Goal: Communication & Community: Connect with others

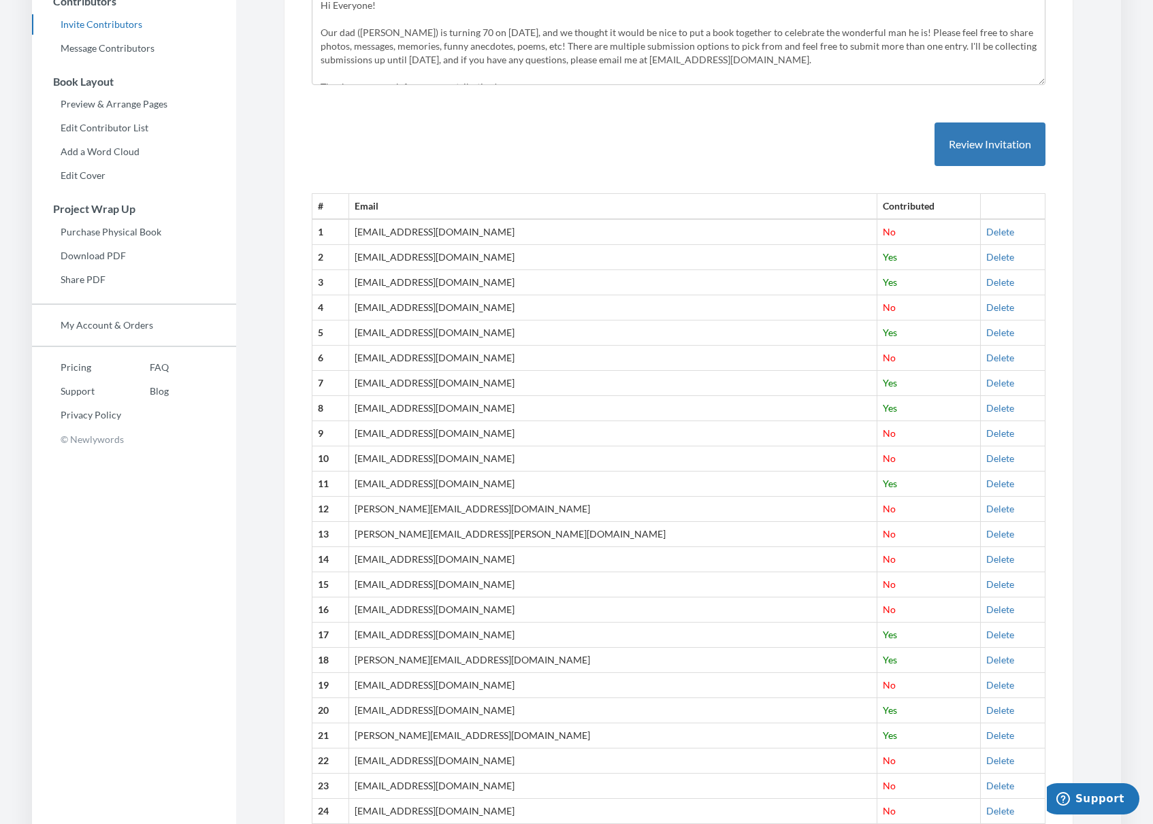
scroll to position [297, 0]
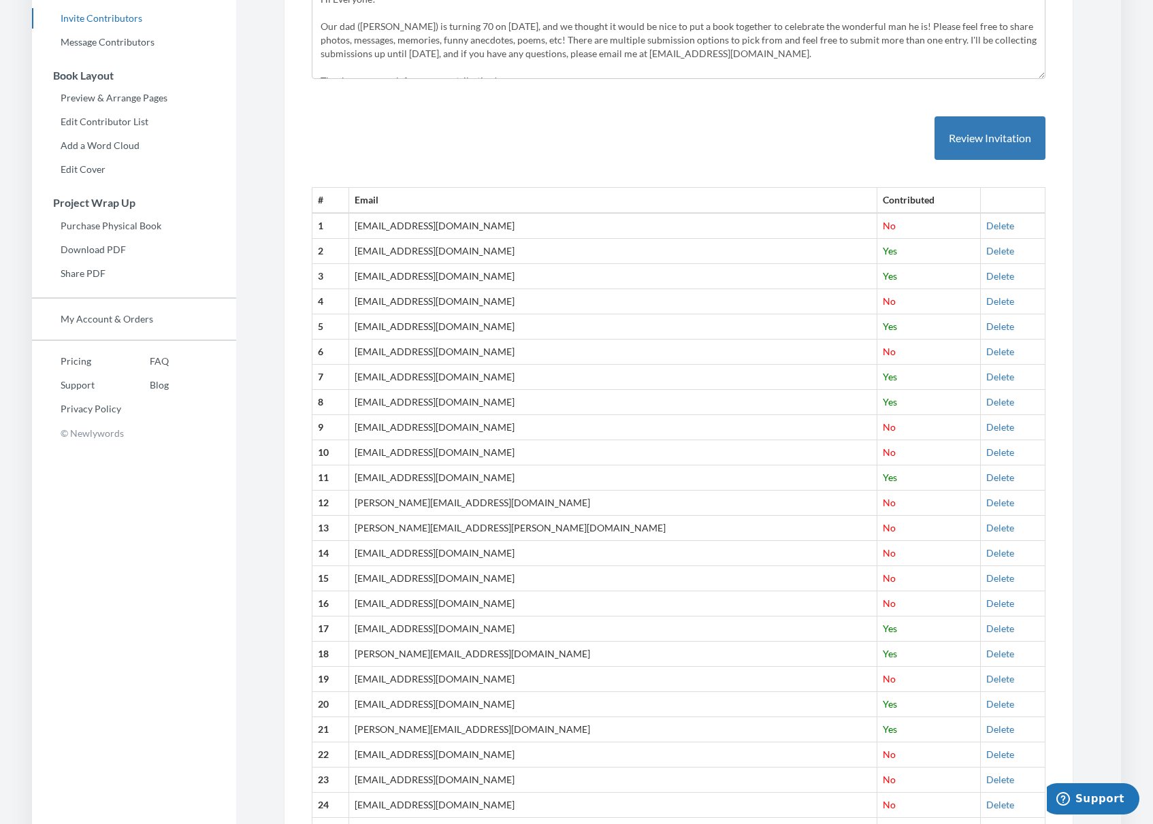
click at [381, 681] on td "arniecschwartz@gmail.com" at bounding box center [613, 679] width 528 height 25
drag, startPoint x: 500, startPoint y: 681, endPoint x: 568, endPoint y: 678, distance: 67.4
click at [500, 681] on td "arniecschwartz@gmail.com" at bounding box center [613, 679] width 528 height 25
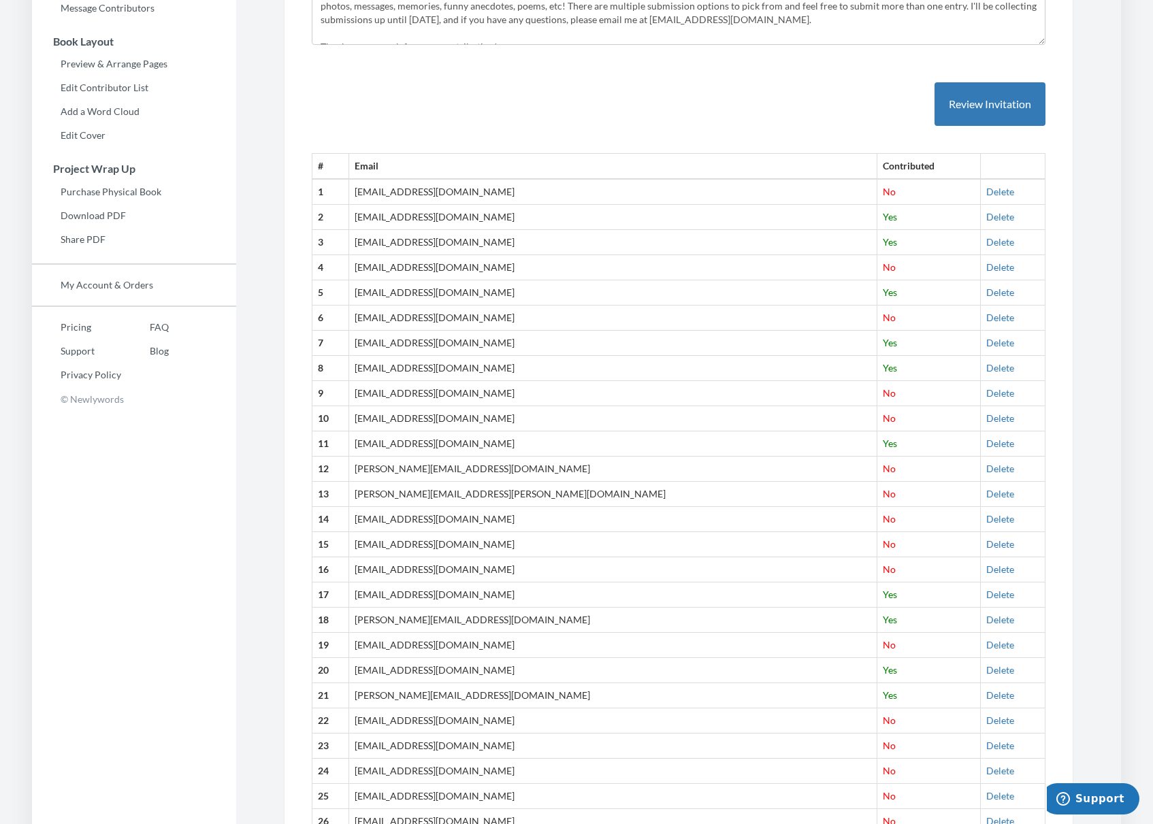
scroll to position [333, 0]
click at [986, 643] on link "Delete" at bounding box center [1000, 644] width 28 height 12
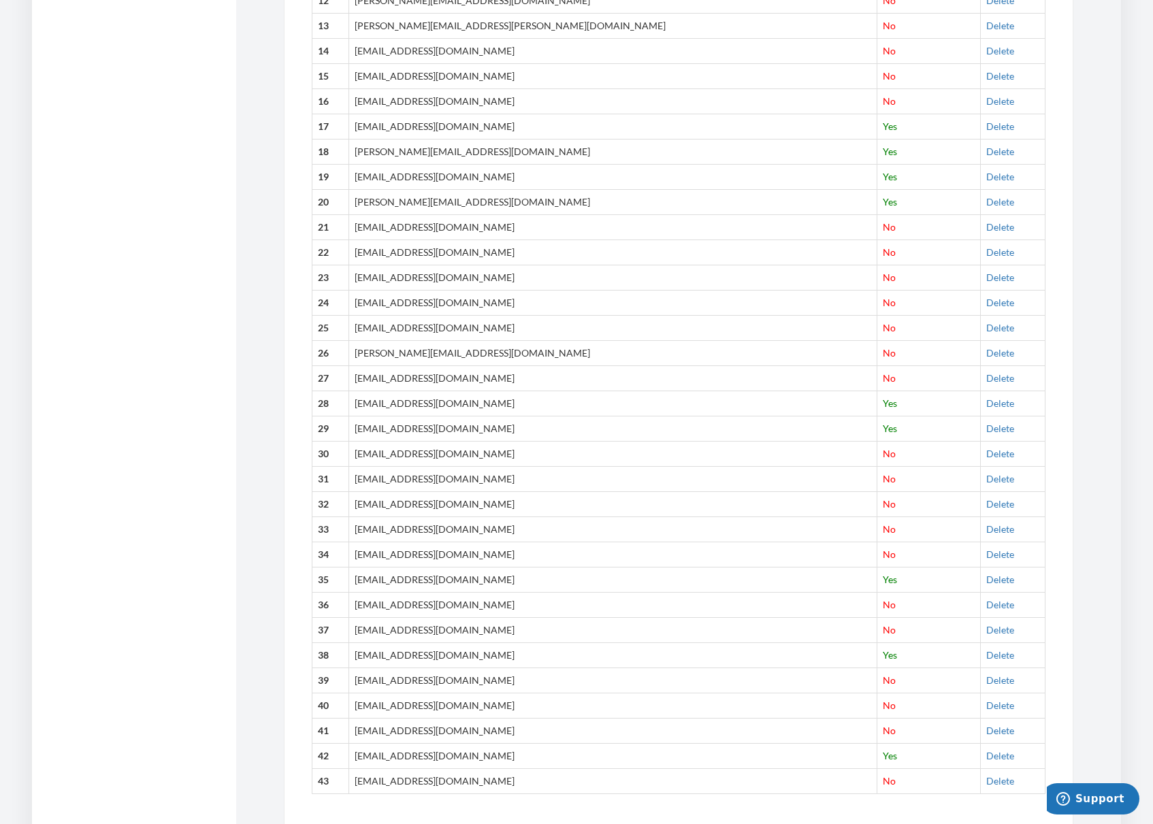
scroll to position [802, 0]
drag, startPoint x: 510, startPoint y: 785, endPoint x: 372, endPoint y: 780, distance: 138.2
click at [372, 780] on td "[EMAIL_ADDRESS][DOMAIN_NAME]" at bounding box center [613, 778] width 528 height 25
copy td "[EMAIL_ADDRESS][DOMAIN_NAME]"
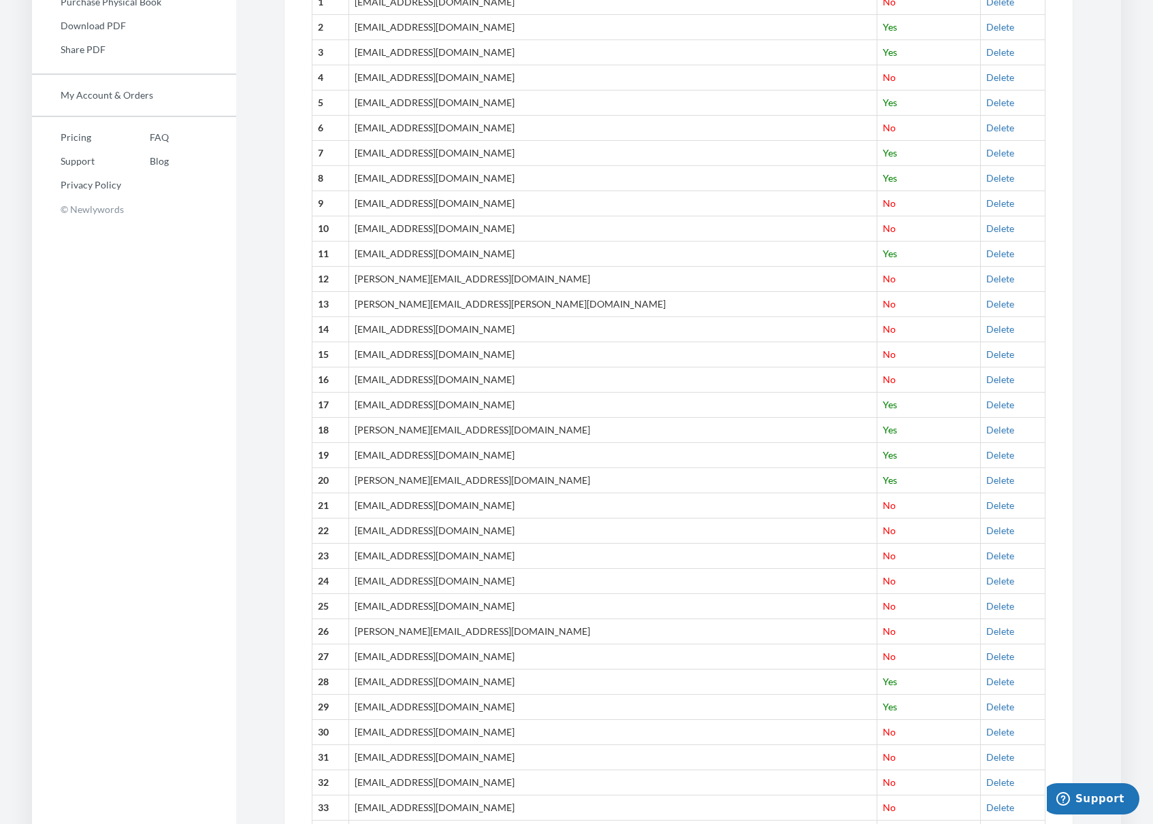
scroll to position [517, 0]
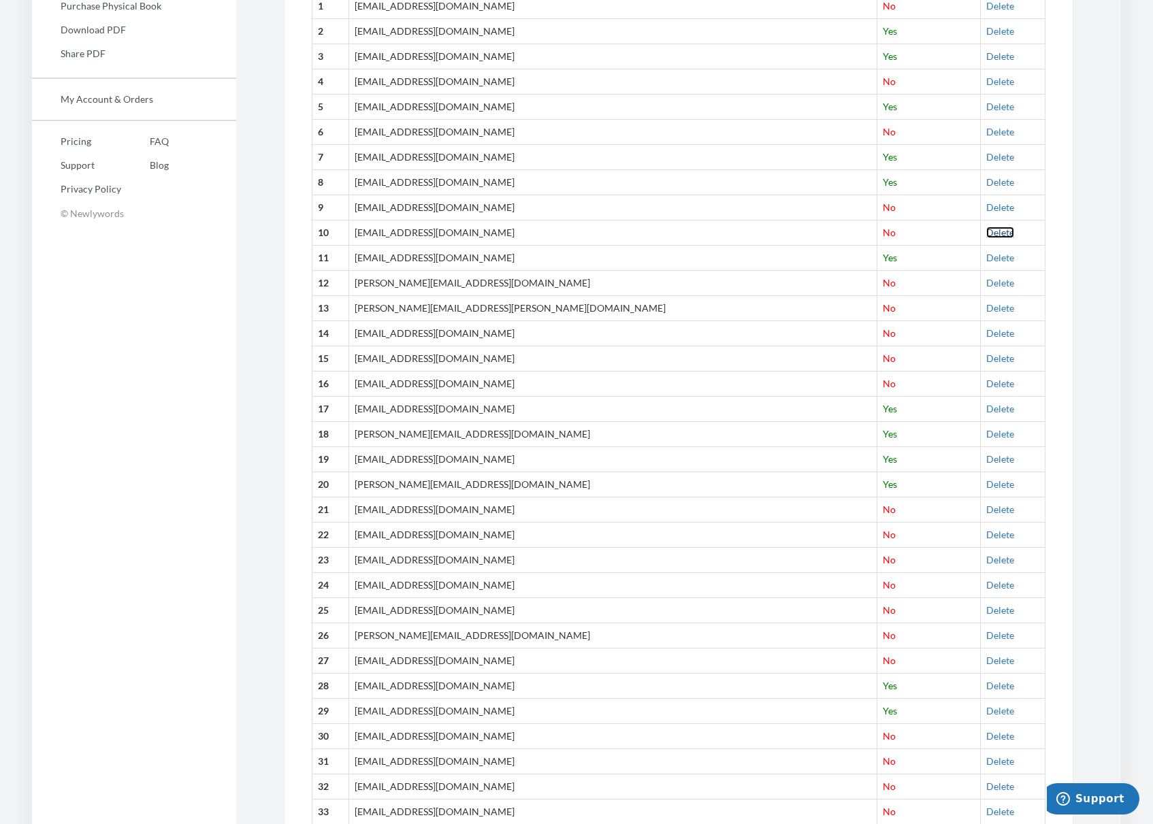
click at [986, 229] on link "Delete" at bounding box center [1000, 233] width 28 height 12
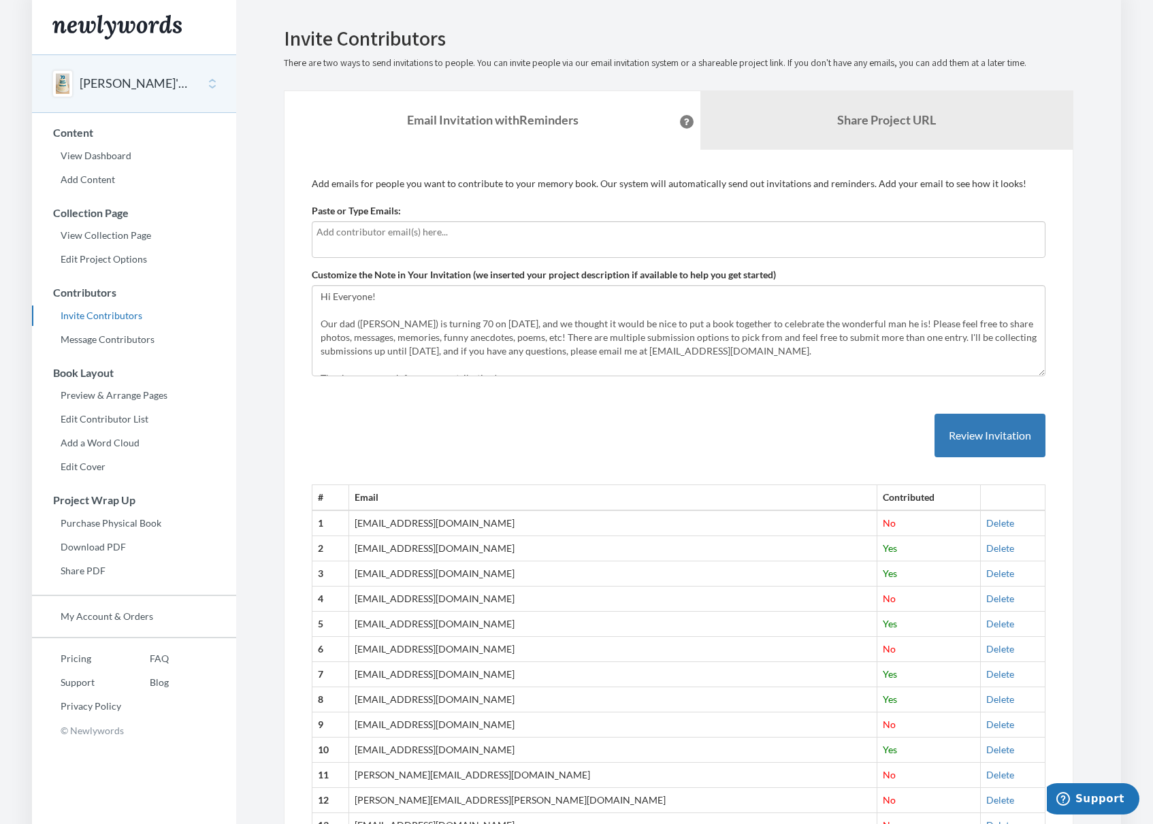
scroll to position [827, 0]
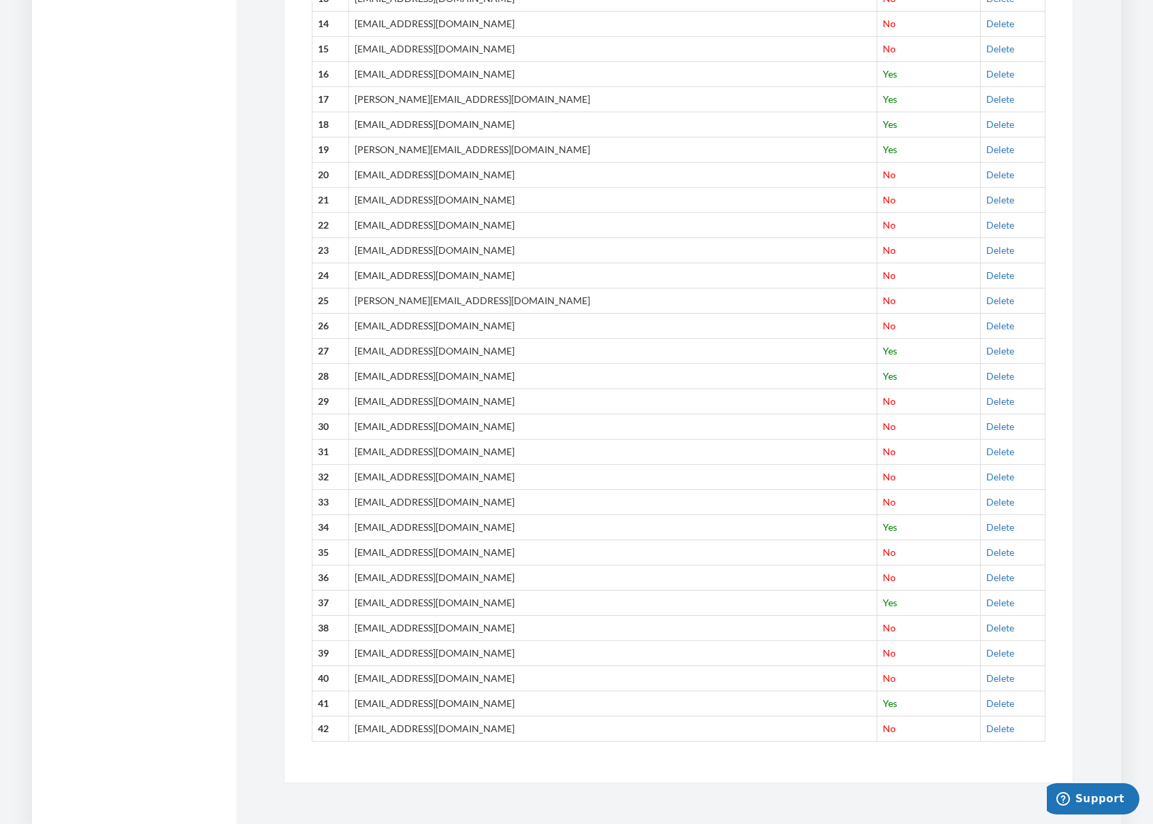
drag, startPoint x: 461, startPoint y: 406, endPoint x: 491, endPoint y: 404, distance: 30.7
click at [461, 406] on td "[EMAIL_ADDRESS][DOMAIN_NAME]" at bounding box center [613, 401] width 528 height 25
drag, startPoint x: 483, startPoint y: 404, endPoint x: 367, endPoint y: 404, distance: 116.4
click at [367, 404] on tr "29 rrsprole3@therm.com No Delete" at bounding box center [678, 401] width 733 height 25
drag, startPoint x: 471, startPoint y: 621, endPoint x: 477, endPoint y: 627, distance: 8.7
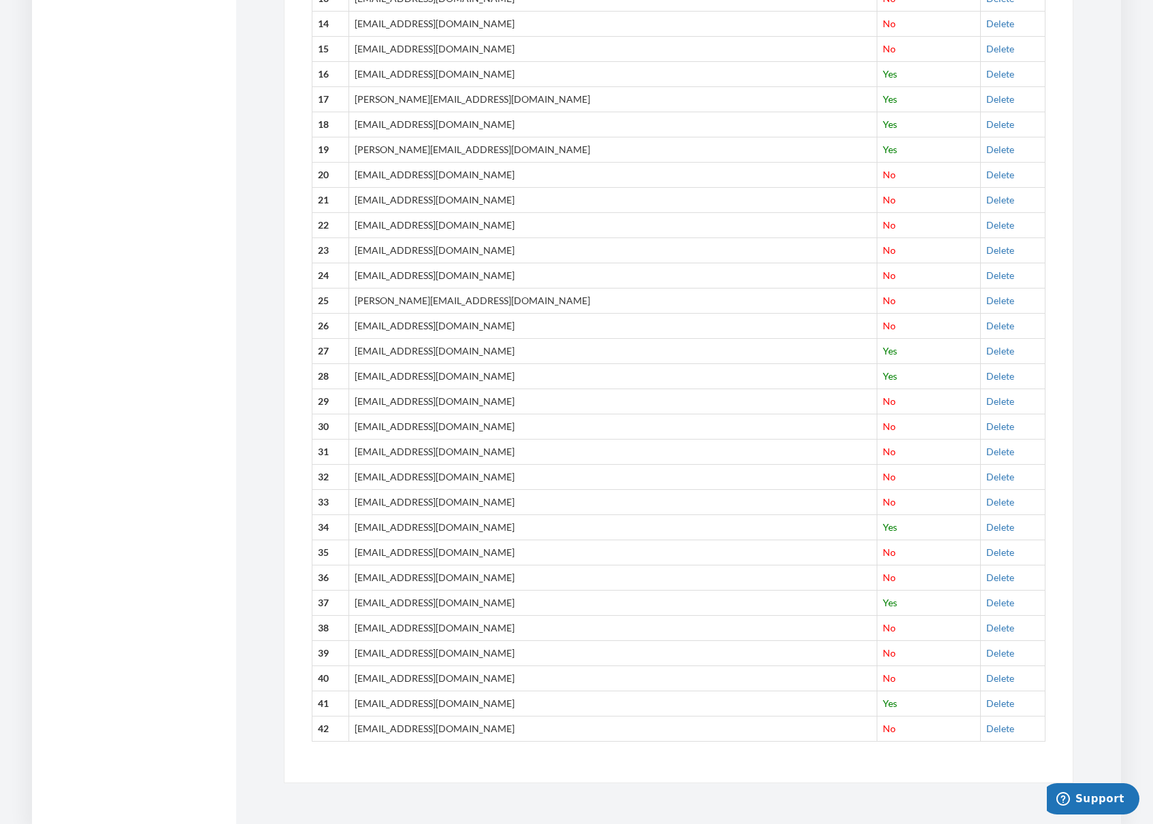
click at [471, 621] on td "[EMAIL_ADDRESS][DOMAIN_NAME]" at bounding box center [613, 627] width 528 height 25
drag, startPoint x: 477, startPoint y: 629, endPoint x: 369, endPoint y: 633, distance: 108.3
click at [369, 633] on tr "38 richardpage@gmail.com No Delete" at bounding box center [678, 627] width 733 height 25
copy tr "[EMAIL_ADDRESS][DOMAIN_NAME]"
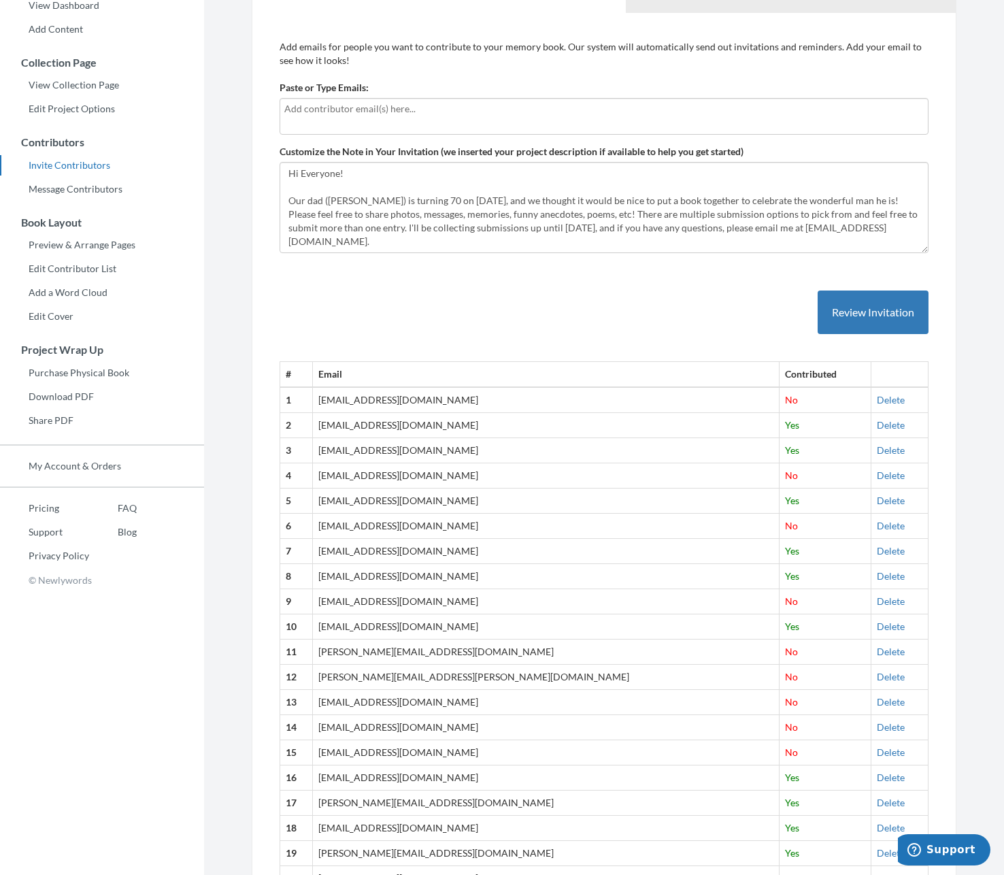
scroll to position [0, 0]
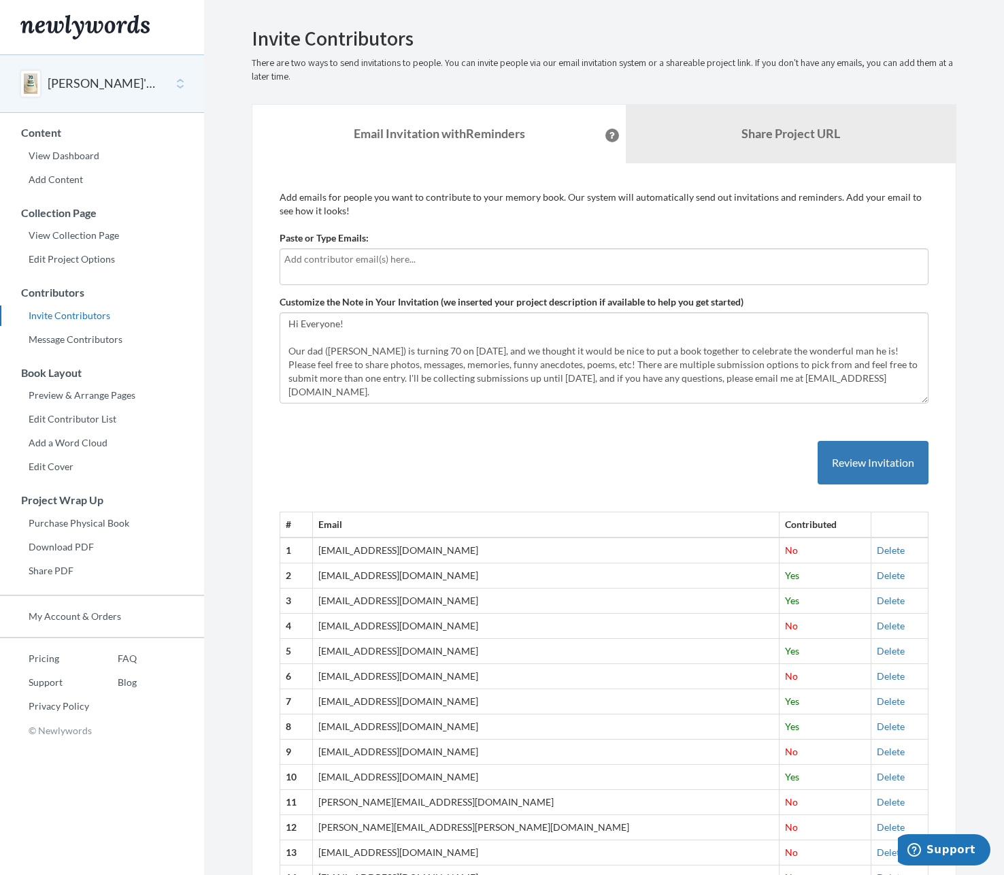
click at [359, 260] on input "text" at bounding box center [604, 259] width 640 height 15
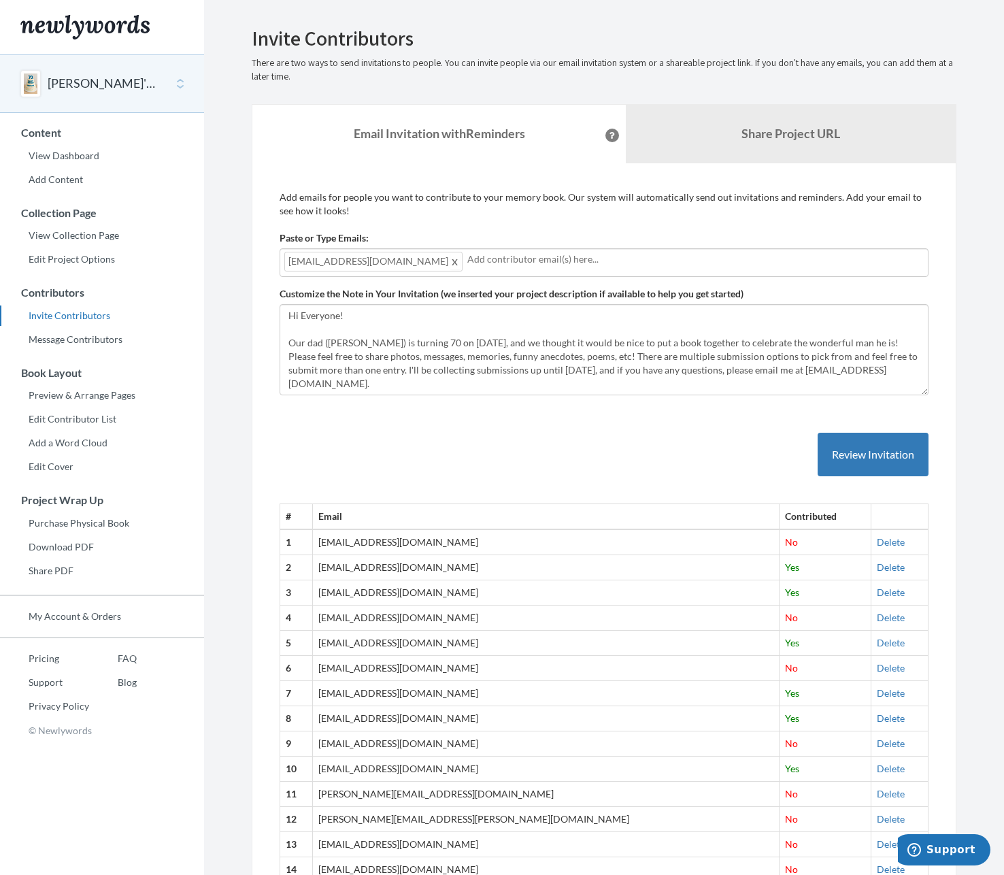
click at [450, 261] on span at bounding box center [455, 261] width 10 height 16
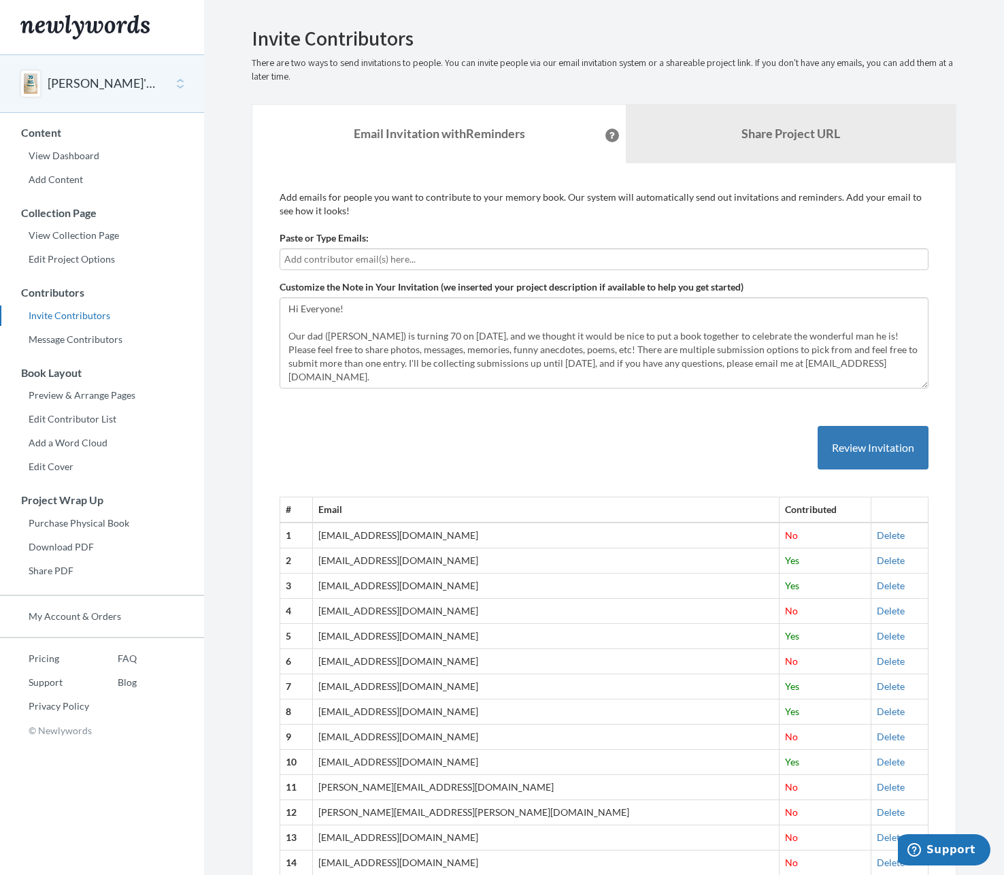
scroll to position [653, 0]
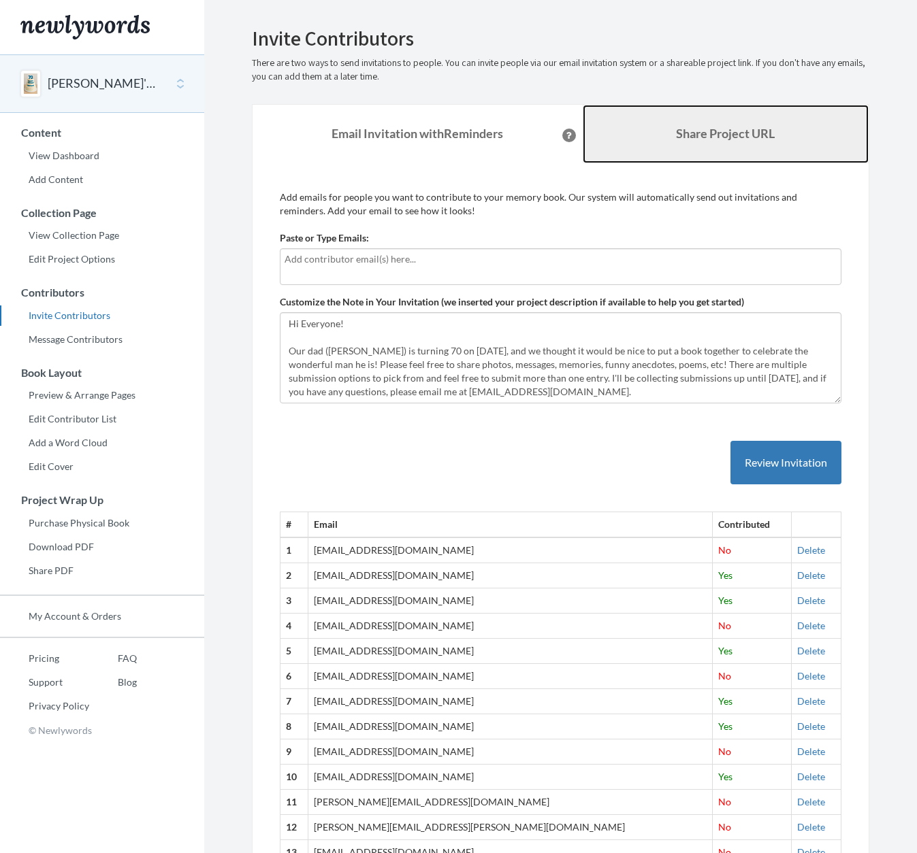
click at [721, 141] on link "Share Project URL" at bounding box center [726, 134] width 286 height 59
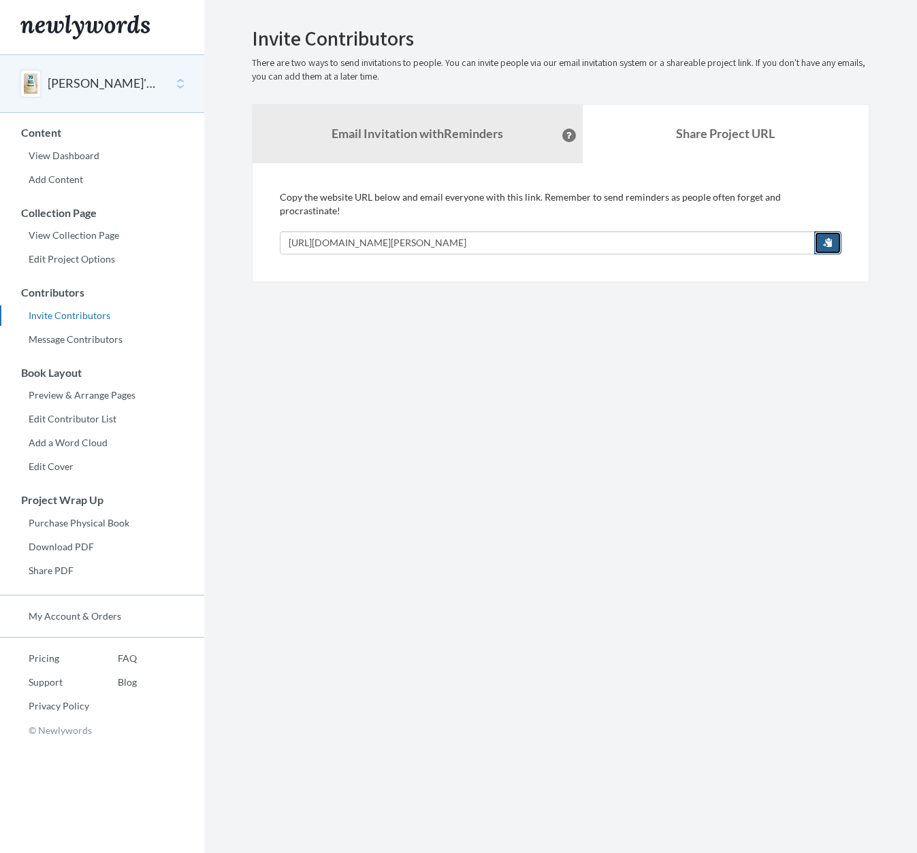
click at [827, 237] on button "button" at bounding box center [827, 242] width 27 height 23
click at [830, 237] on span "button" at bounding box center [828, 242] width 10 height 10
drag, startPoint x: 830, startPoint y: 229, endPoint x: 783, endPoint y: 226, distance: 47.0
click at [830, 237] on span "button" at bounding box center [828, 242] width 10 height 10
